Goal: Feedback & Contribution: Contribute content

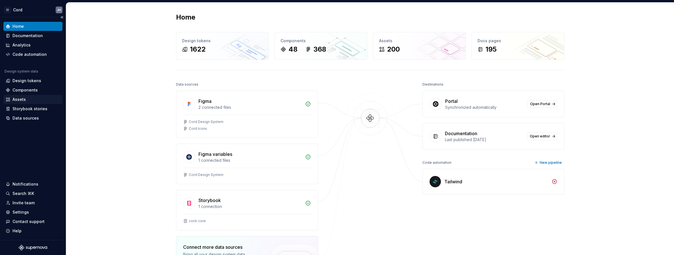
click at [17, 97] on div "Assets" at bounding box center [18, 100] width 13 height 6
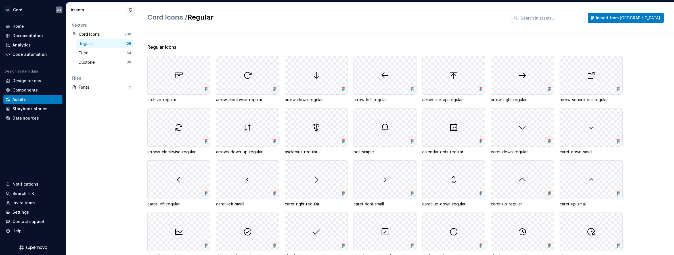
click at [578, 18] on input "text" at bounding box center [551, 18] width 67 height 10
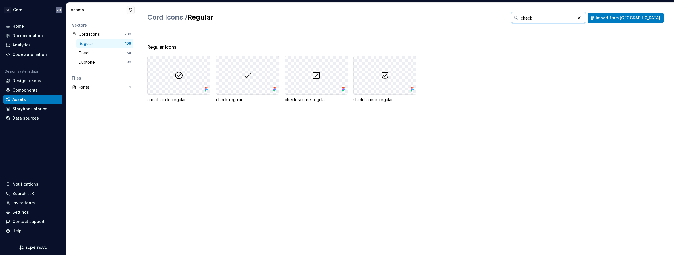
drag, startPoint x: 558, startPoint y: 19, endPoint x: 567, endPoint y: 18, distance: 9.4
click at [560, 18] on input "check" at bounding box center [546, 18] width 57 height 10
drag, startPoint x: 537, startPoint y: 18, endPoint x: 503, endPoint y: 18, distance: 34.1
click at [503, 18] on div "Cord Icons / Regular check Import from Figma" at bounding box center [405, 18] width 516 height 10
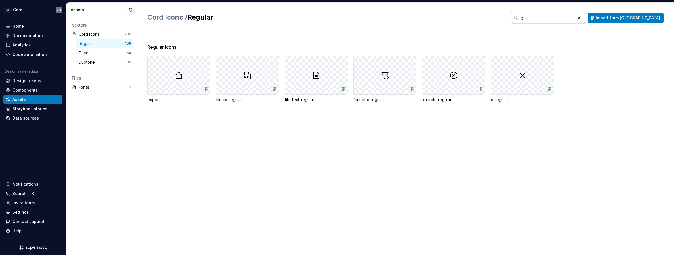
click at [534, 17] on div "Cord Icons / Regular x Import from [GEOGRAPHIC_DATA]" at bounding box center [405, 18] width 516 height 10
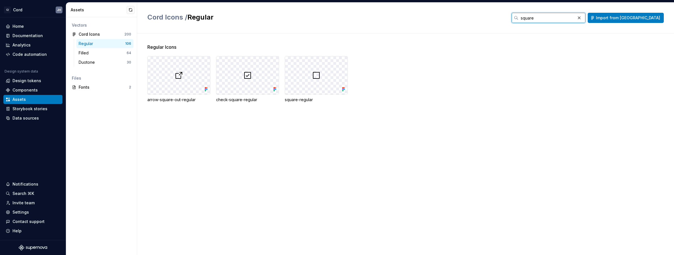
drag, startPoint x: 565, startPoint y: 17, endPoint x: 480, endPoint y: 16, distance: 85.2
click at [480, 16] on div "Cord Icons / Regular square Import from [GEOGRAPHIC_DATA]" at bounding box center [405, 18] width 516 height 10
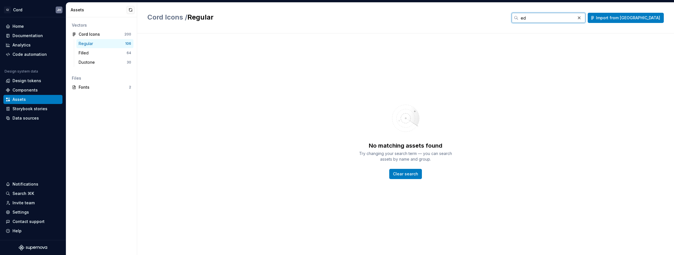
type input "e"
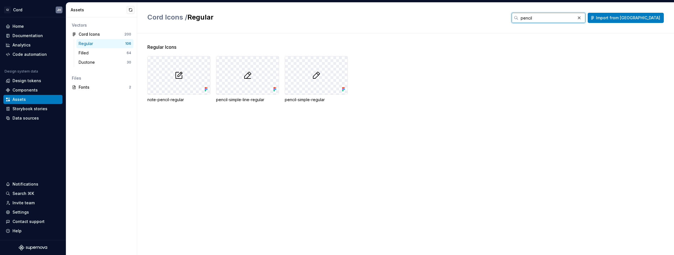
click at [553, 18] on input "pencil" at bounding box center [546, 18] width 57 height 10
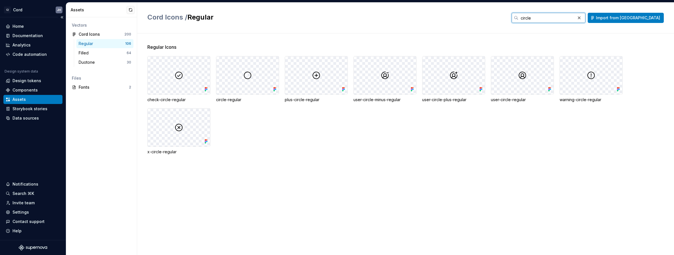
type input "circle"
click at [104, 52] on div "Filled" at bounding box center [103, 53] width 48 height 6
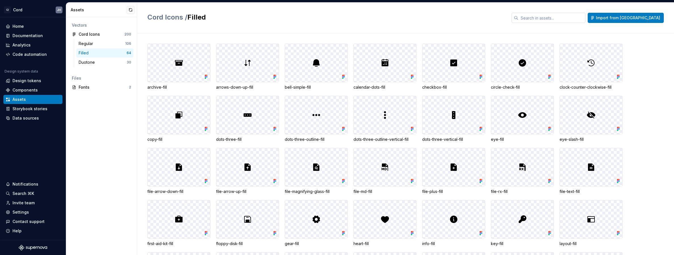
click at [581, 17] on input "text" at bounding box center [551, 18] width 67 height 10
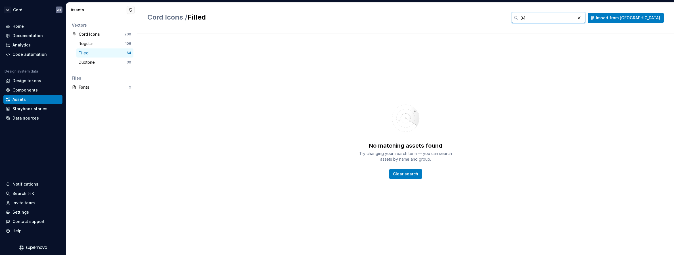
type input "3"
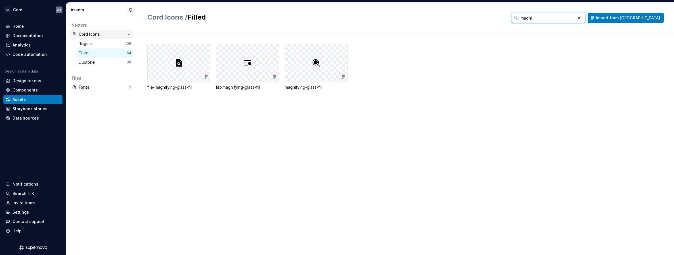
type input "magni"
click at [88, 44] on div "Regular" at bounding box center [87, 44] width 17 height 6
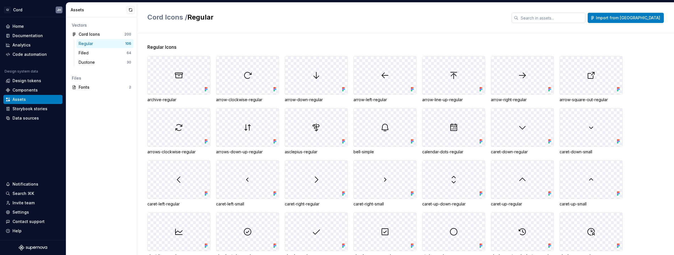
click at [584, 15] on input "text" at bounding box center [551, 18] width 67 height 10
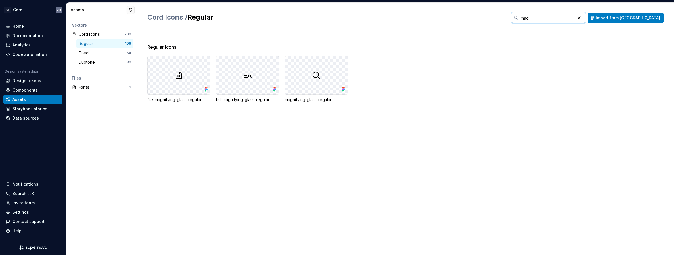
drag, startPoint x: 573, startPoint y: 18, endPoint x: 538, endPoint y: 17, distance: 34.4
click at [538, 17] on div "Cord Icons / Regular mag Import from [GEOGRAPHIC_DATA]" at bounding box center [405, 18] width 516 height 10
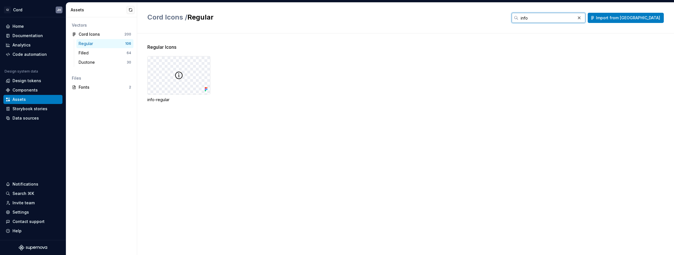
drag, startPoint x: 552, startPoint y: 17, endPoint x: 538, endPoint y: 15, distance: 14.1
click at [538, 15] on div "Cord Icons / Regular info Import from [GEOGRAPHIC_DATA]" at bounding box center [405, 18] width 516 height 10
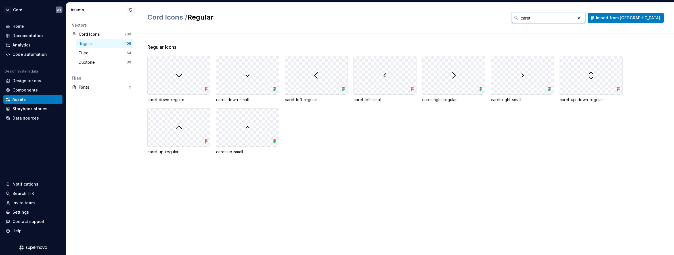
drag, startPoint x: 551, startPoint y: 14, endPoint x: 540, endPoint y: 13, distance: 10.8
click at [540, 13] on div "caret" at bounding box center [549, 18] width 74 height 10
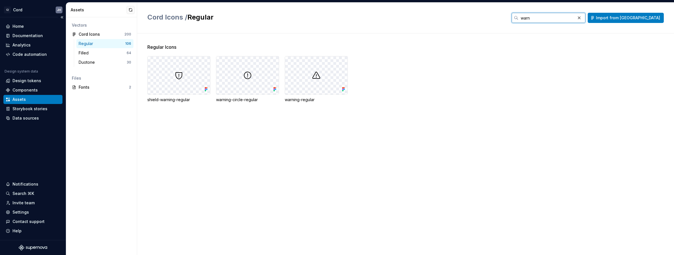
type input "warn"
click at [89, 54] on div "Filled" at bounding box center [85, 53] width 12 height 6
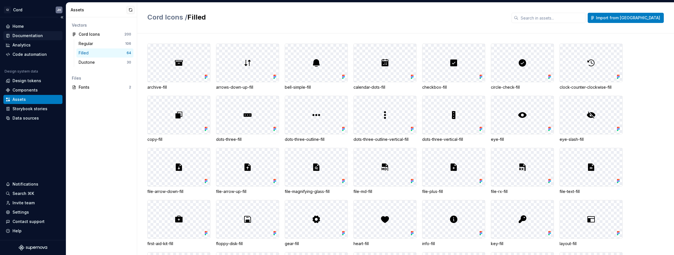
click at [28, 34] on div "Documentation" at bounding box center [27, 36] width 30 height 6
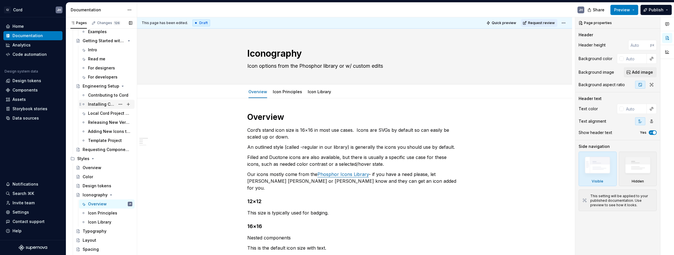
scroll to position [70, 0]
click at [100, 219] on div "Icon Library" at bounding box center [99, 221] width 23 height 6
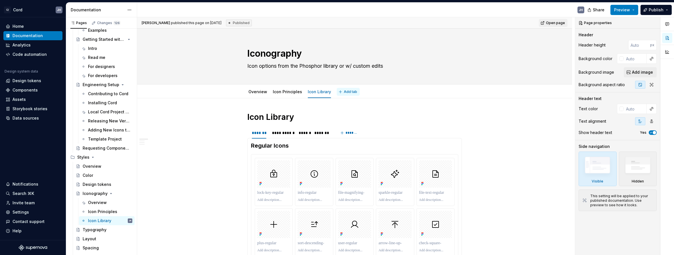
type textarea "*"
click at [344, 92] on span "Add tab" at bounding box center [350, 92] width 13 height 5
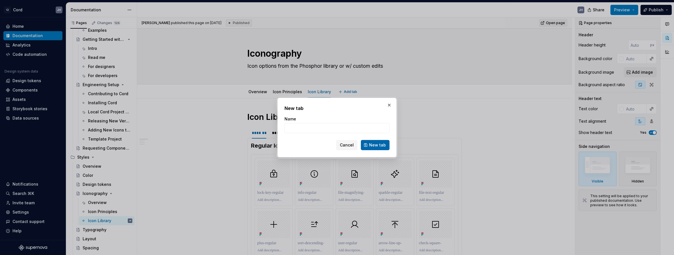
type input "C"
type textarea "*"
type input "I"
type textarea "*"
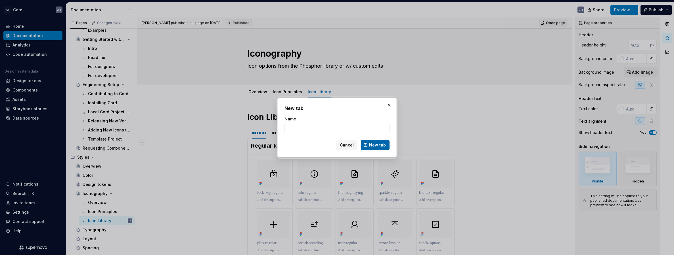
type input "Ic"
type textarea "*"
type input "Icon Storybook"
click button "New tab" at bounding box center [375, 145] width 29 height 10
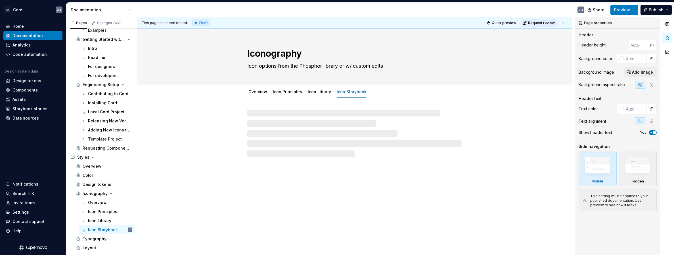
click at [327, 146] on div at bounding box center [354, 134] width 215 height 48
type textarea "*"
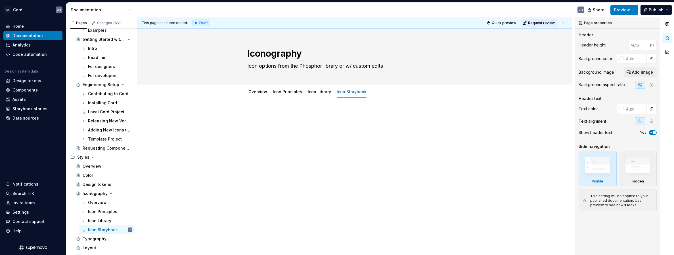
click at [301, 146] on div at bounding box center [354, 157] width 435 height 119
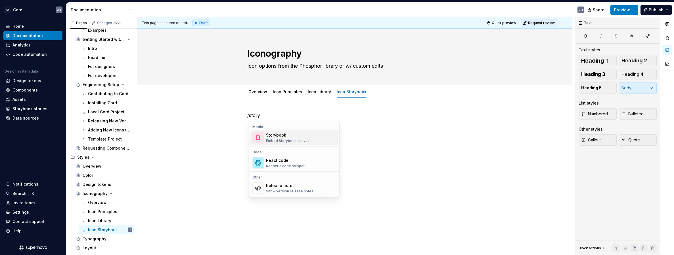
click at [297, 140] on div "Embed Storybook canvas" at bounding box center [287, 141] width 43 height 5
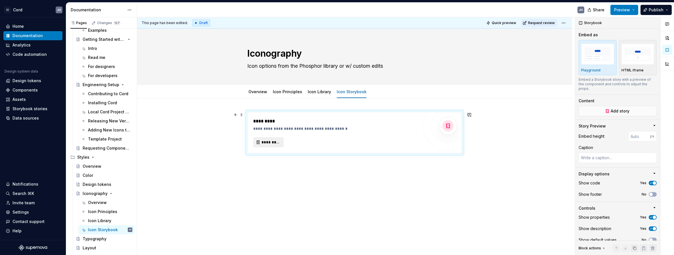
click at [274, 142] on span "*********" at bounding box center [270, 143] width 18 height 6
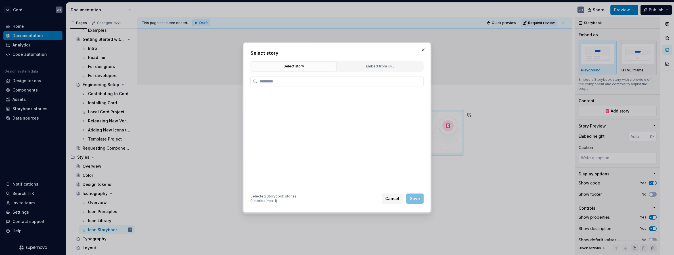
type textarea "*"
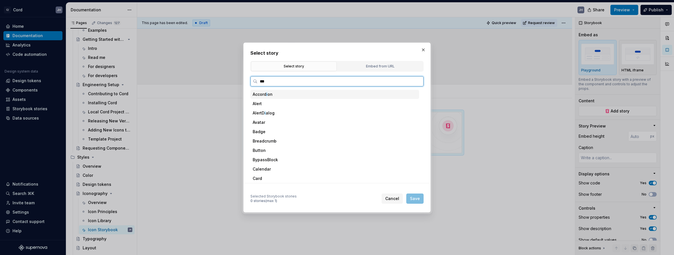
type input "****"
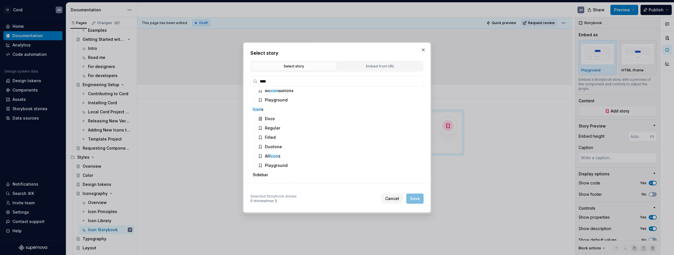
scroll to position [58, 0]
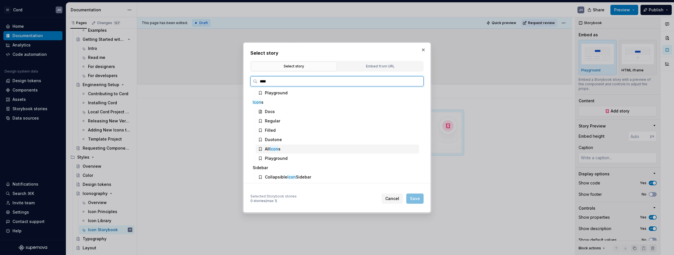
click at [311, 148] on div "All Icon s" at bounding box center [337, 149] width 163 height 9
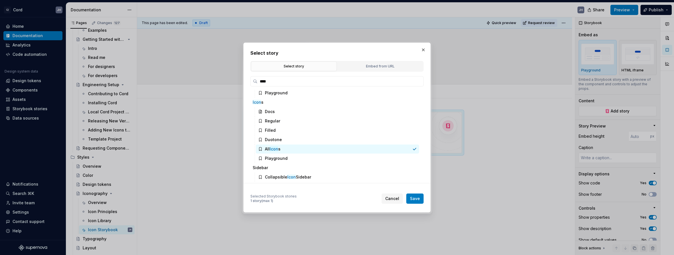
click at [416, 199] on span "Save" at bounding box center [415, 199] width 10 height 6
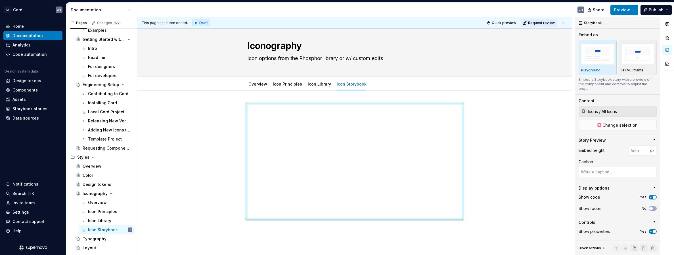
scroll to position [12, 0]
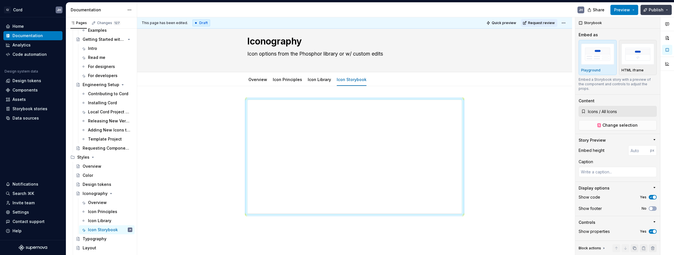
click at [656, 9] on span "Publish" at bounding box center [656, 10] width 15 height 6
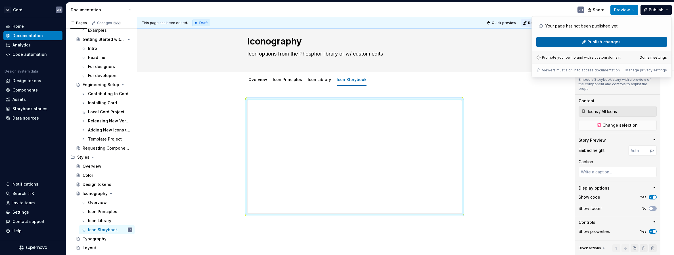
click at [601, 43] on span "Publish changes" at bounding box center [603, 42] width 33 height 6
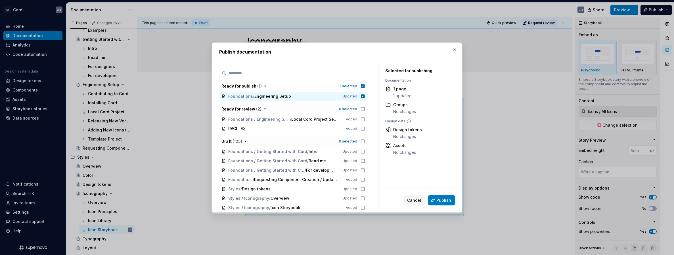
click at [445, 204] on button "Publish" at bounding box center [441, 201] width 27 height 10
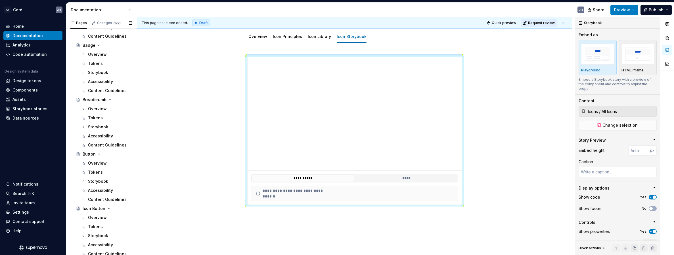
scroll to position [481, 0]
click at [101, 165] on div "Overview" at bounding box center [97, 165] width 19 height 6
click at [100, 183] on div "Storybook" at bounding box center [98, 183] width 20 height 6
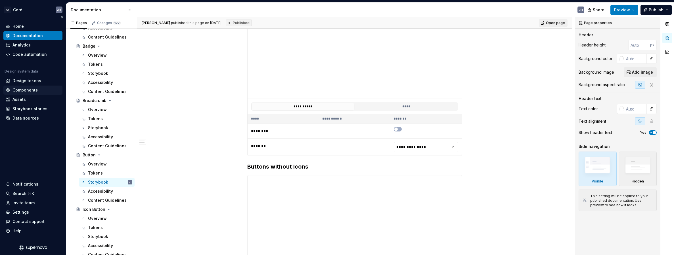
scroll to position [234, 0]
click at [426, 148] on html "C/ Cord JH Home Documentation Analytics Code automation Design system data Desi…" at bounding box center [337, 127] width 674 height 255
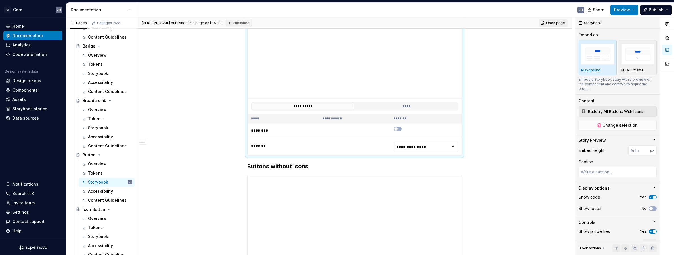
click at [181, 145] on html "C/ Cord JH Home Documentation Analytics Code automation Design system data Desi…" at bounding box center [337, 127] width 674 height 255
type textarea "*"
